Goal: Task Accomplishment & Management: Manage account settings

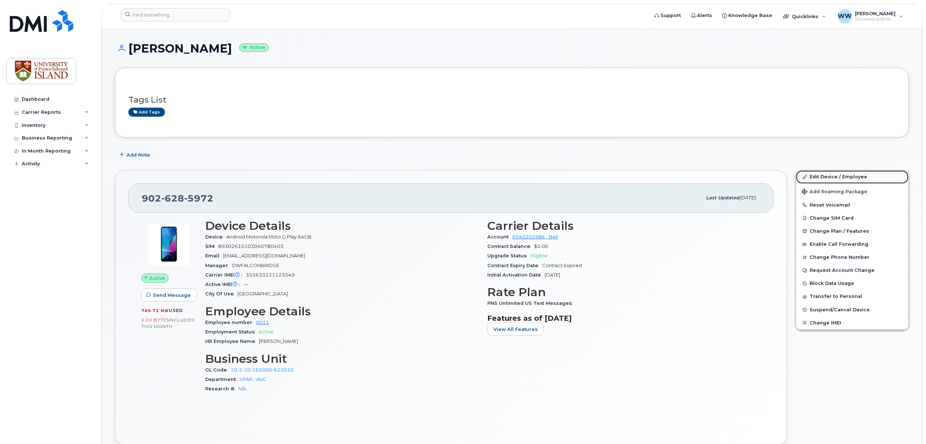
click at [846, 180] on link "Edit Device / Employee" at bounding box center [852, 176] width 112 height 13
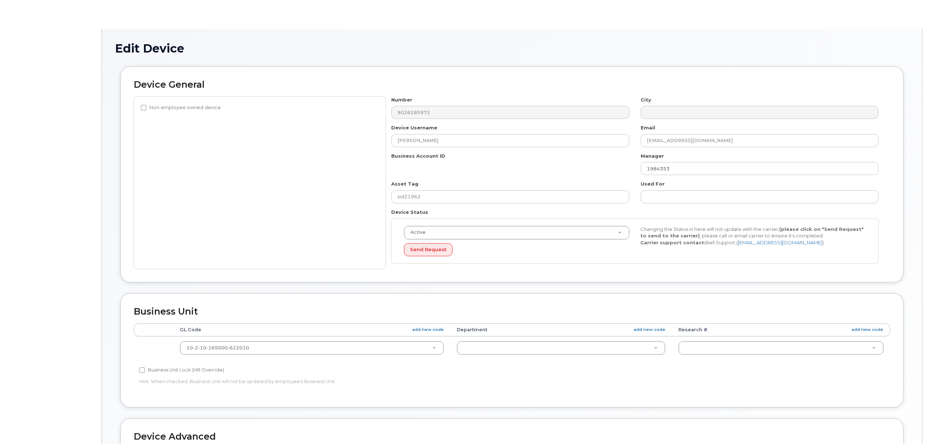
select select "2042298"
select select "2042284"
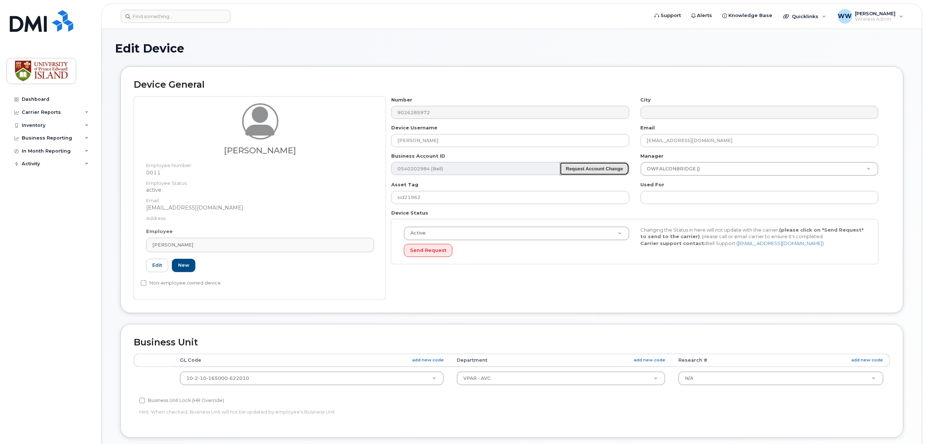
click at [587, 172] on button "Request Account Change" at bounding box center [595, 168] width 70 height 13
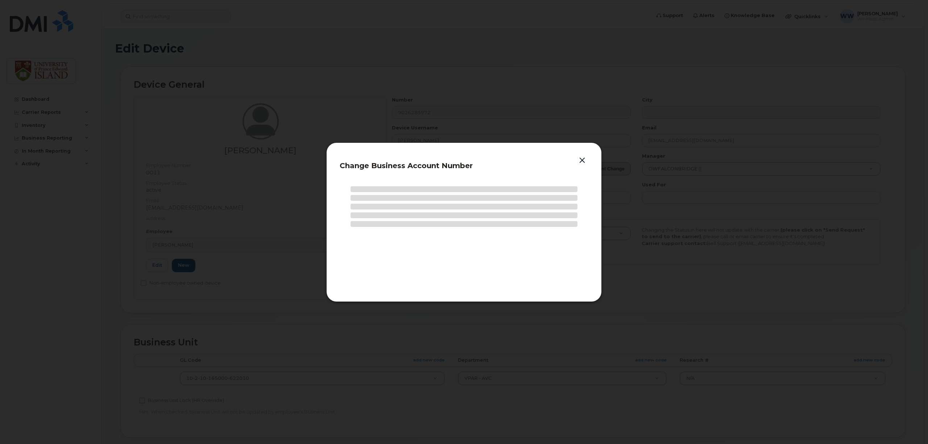
click at [587, 172] on header "Change Business Account Number" at bounding box center [464, 168] width 249 height 24
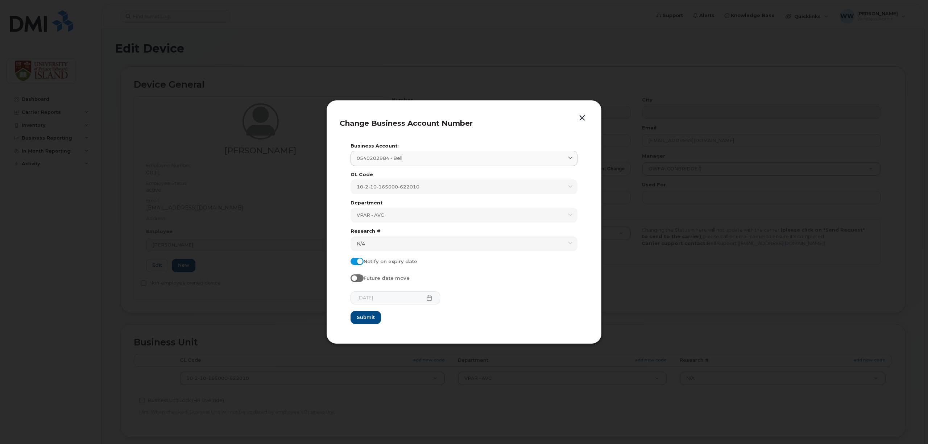
click at [582, 120] on button "button" at bounding box center [582, 118] width 11 height 10
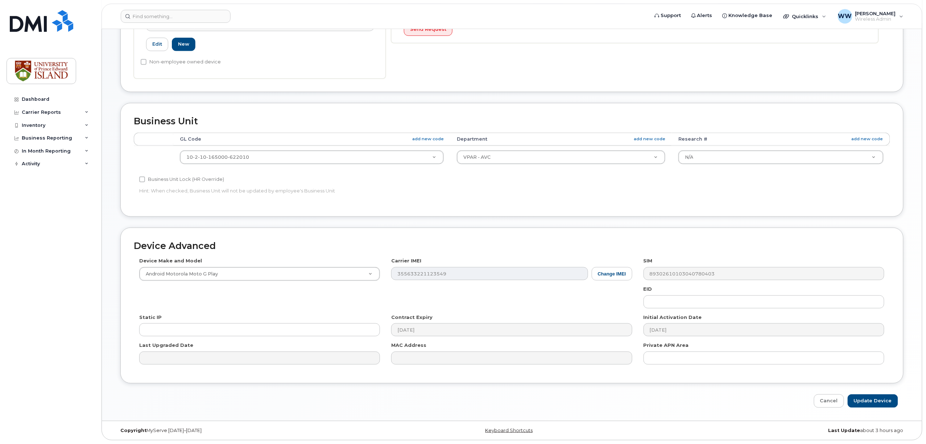
scroll to position [223, 0]
click at [619, 275] on button "Change IMEI" at bounding box center [612, 273] width 41 height 13
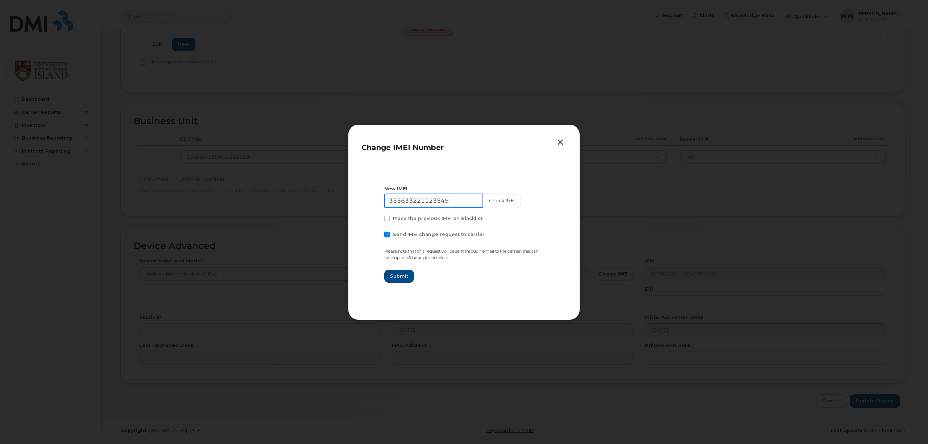
drag, startPoint x: 454, startPoint y: 198, endPoint x: 304, endPoint y: 195, distance: 150.5
click at [304, 195] on div "Change IMEI Number New IMEI 355633221123549 Check IMEI Place the previous IMEI …" at bounding box center [464, 222] width 928 height 444
type input "355633221789836"
click at [395, 272] on button "Submit" at bounding box center [399, 276] width 30 height 13
type input "355633221789836"
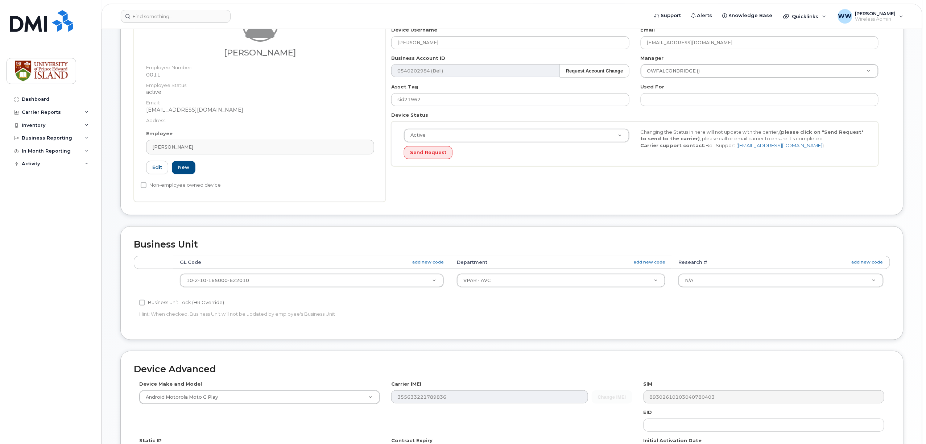
scroll to position [78, 0]
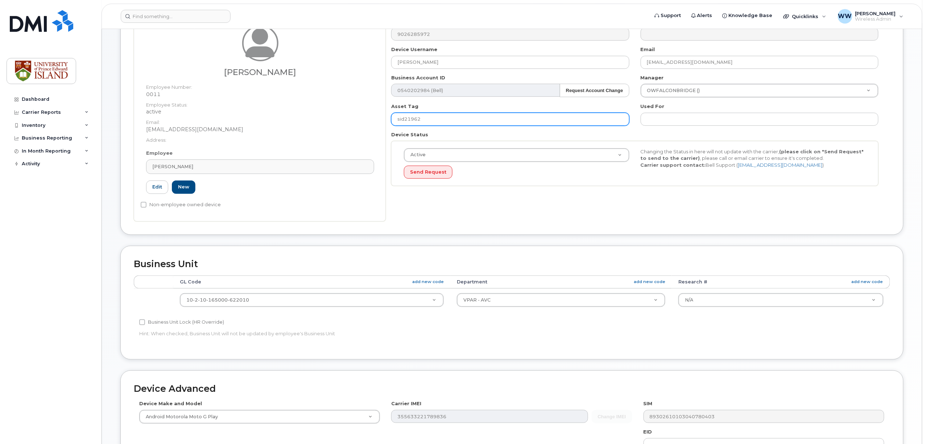
drag, startPoint x: 434, startPoint y: 118, endPoint x: 347, endPoint y: 124, distance: 87.3
click at [347, 124] on div "Andrea Jack Employee Number: 0011 Employee Status: active Email: ajack@upei.ca …" at bounding box center [512, 119] width 757 height 203
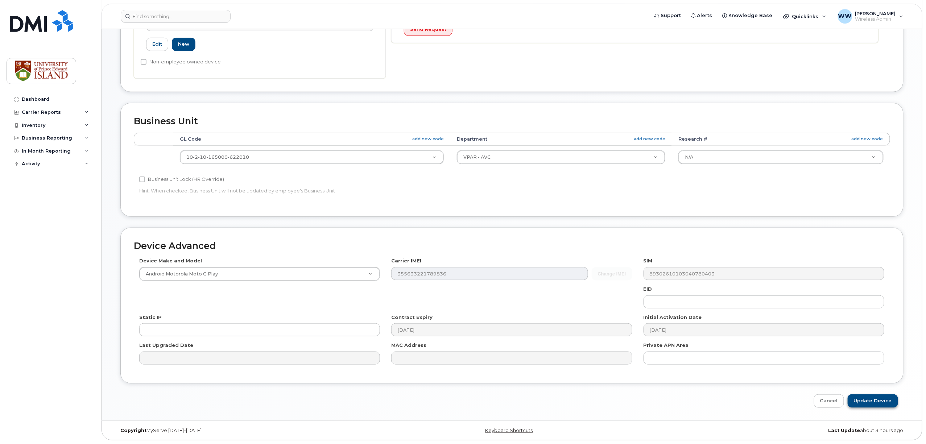
type input "get sid"
click at [878, 403] on input "Update Device" at bounding box center [873, 401] width 50 height 13
type input "Saving..."
